Goal: Information Seeking & Learning: Learn about a topic

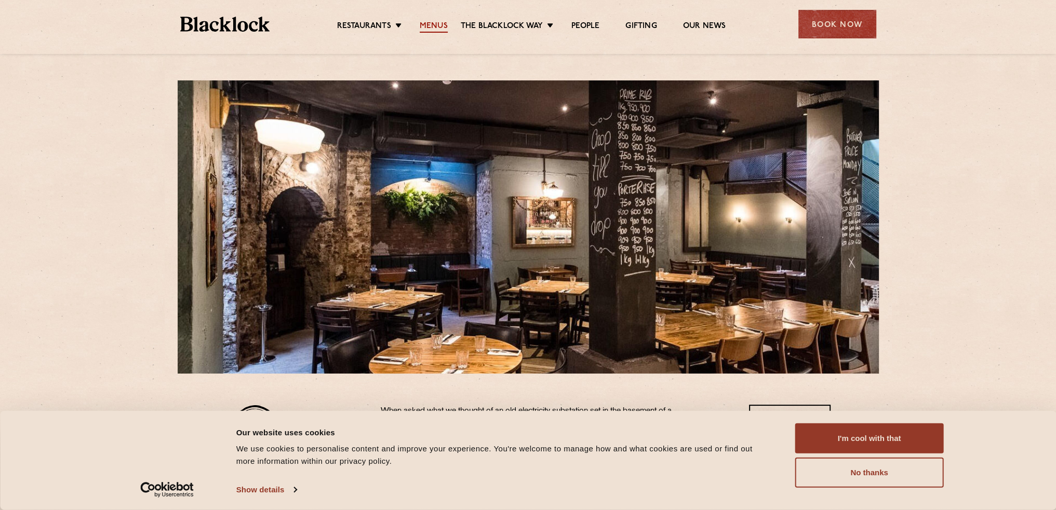
click at [427, 22] on link "Menus" at bounding box center [434, 26] width 28 height 11
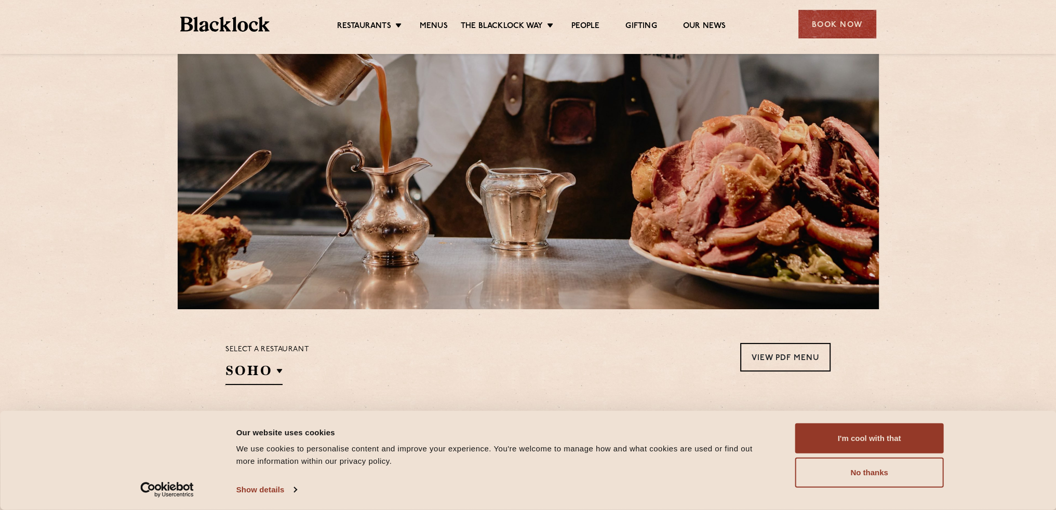
scroll to position [312, 0]
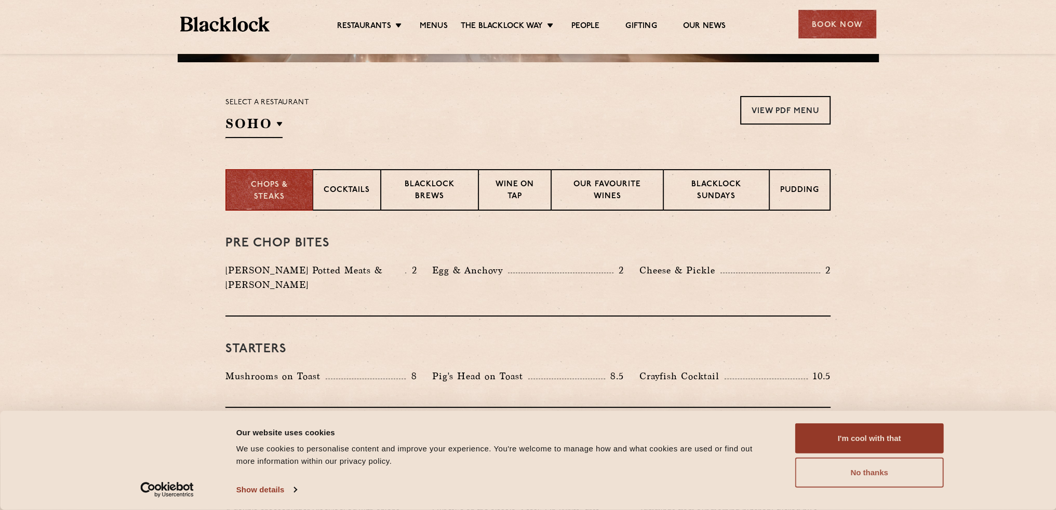
click at [838, 469] on button "No thanks" at bounding box center [869, 473] width 149 height 30
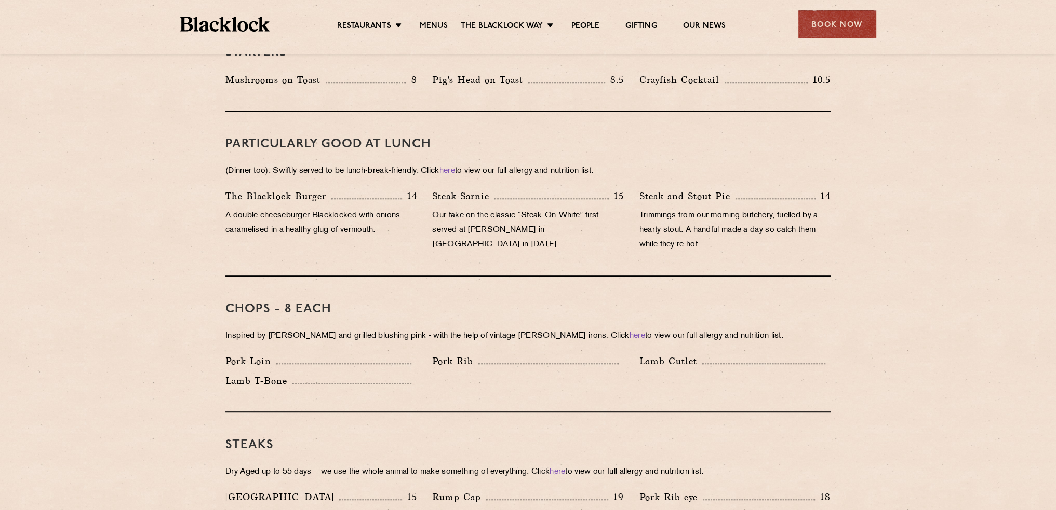
scroll to position [727, 0]
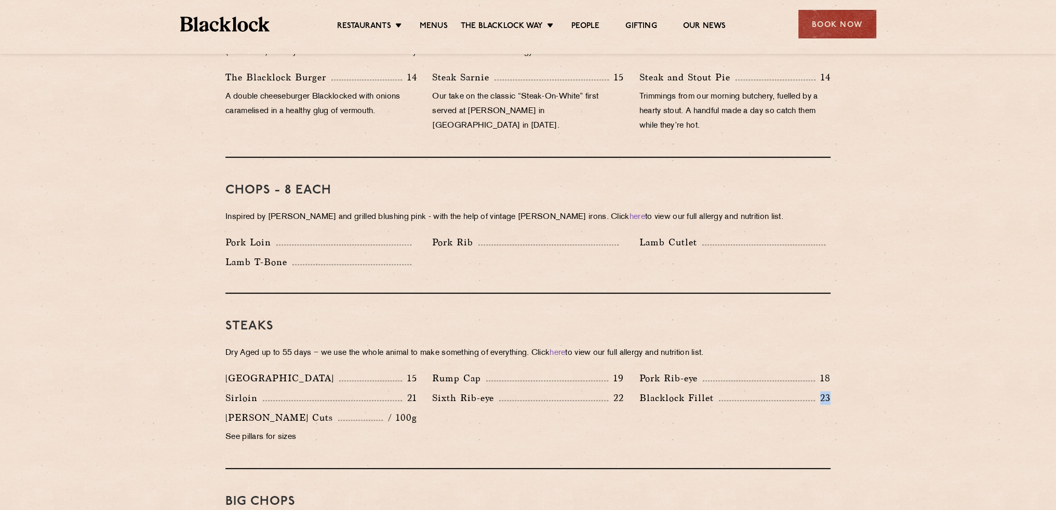
drag, startPoint x: 820, startPoint y: 380, endPoint x: 845, endPoint y: 380, distance: 24.9
